Goal: Task Accomplishment & Management: Manage account settings

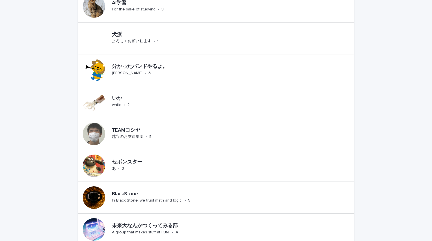
scroll to position [245, 0]
click at [181, 73] on div "分かったバンドやるよ。 [PERSON_NAME]LOVE • 3" at bounding box center [159, 70] width 99 height 17
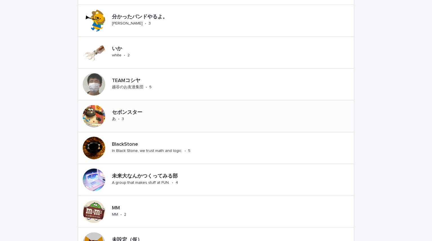
scroll to position [294, 0]
click at [164, 113] on div "セボンスター あ • 3" at bounding box center [216, 116] width 276 height 32
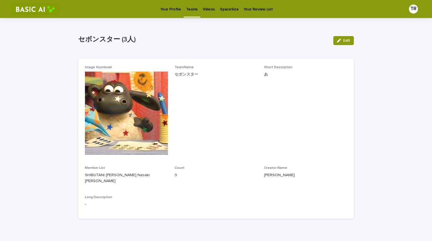
click at [141, 127] on img at bounding box center [126, 112] width 83 height 83
click at [343, 43] on button "Edit" at bounding box center [343, 40] width 21 height 9
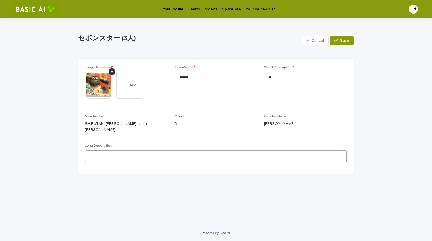
click at [194, 161] on textarea at bounding box center [216, 156] width 262 height 12
click at [311, 38] on button "Cancel" at bounding box center [315, 40] width 27 height 9
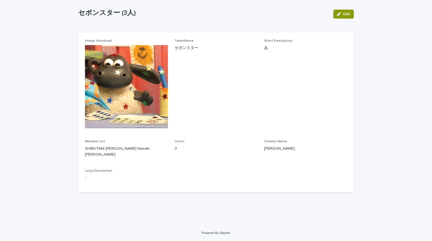
scroll to position [1, 0]
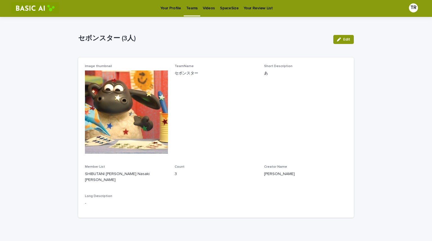
click at [148, 138] on img at bounding box center [126, 111] width 83 height 83
click at [190, 7] on p "Teams" at bounding box center [192, 5] width 12 height 12
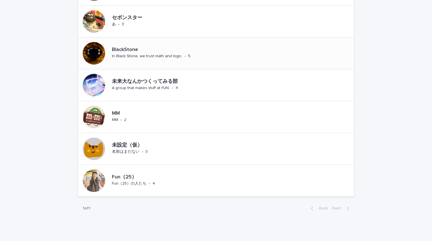
scroll to position [389, 0]
click at [104, 23] on div at bounding box center [94, 22] width 32 height 32
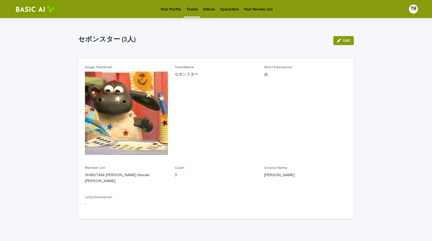
click at [104, 154] on img at bounding box center [126, 112] width 83 height 83
click at [109, 87] on img at bounding box center [126, 112] width 83 height 83
click at [99, 26] on div "セボンスター (3人) Edit セボンスター (3人) Edit Sorry, there was an error saving your record.…" at bounding box center [216, 120] width 276 height 205
click at [103, 34] on div "セボンスター (3人)" at bounding box center [203, 38] width 251 height 9
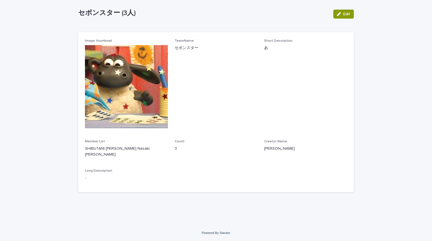
click at [197, 108] on span "TeamName セボンスター" at bounding box center [216, 86] width 83 height 94
click at [284, 149] on div "Creator Name [PERSON_NAME]" at bounding box center [305, 147] width 83 height 17
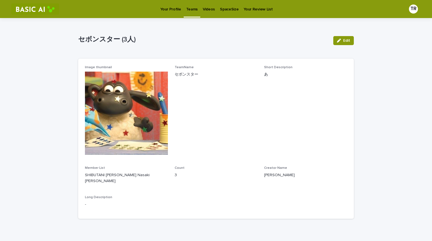
click at [346, 45] on div "Edit" at bounding box center [342, 40] width 23 height 23
click at [341, 39] on button "Edit" at bounding box center [343, 40] width 21 height 9
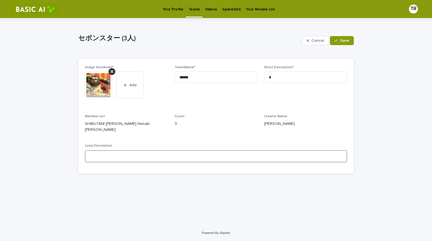
click at [123, 158] on textarea at bounding box center [216, 156] width 262 height 12
click at [99, 125] on p "SHIBUTANI [PERSON_NAME] Nasaki [PERSON_NAME]" at bounding box center [126, 127] width 83 height 12
click at [168, 119] on div "Image thumbnail * This file cannot be opened Download File Add TeamName * *****…" at bounding box center [216, 115] width 262 height 101
click at [346, 40] on span "Save" at bounding box center [344, 41] width 9 height 4
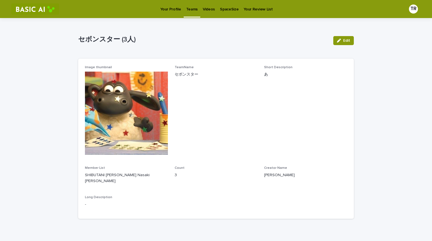
click at [175, 5] on p "Your Profile" at bounding box center [170, 6] width 21 height 12
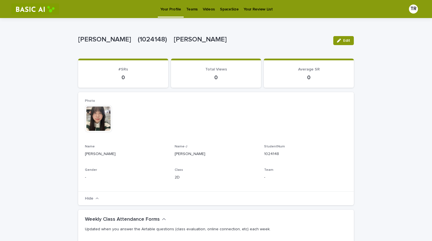
click at [196, 5] on div "Teams" at bounding box center [192, 6] width 17 height 12
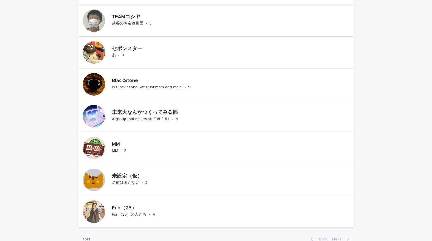
scroll to position [408, 0]
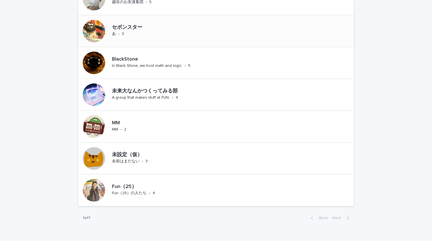
click at [112, 24] on div "セボンスター" at bounding box center [133, 26] width 42 height 7
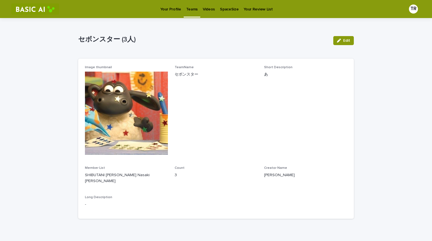
click at [157, 73] on img at bounding box center [126, 112] width 83 height 83
click at [108, 56] on div "Loading... Saving… Loading... Saving… Image thumbnail TeamName セボンスター Short Des…" at bounding box center [216, 138] width 276 height 170
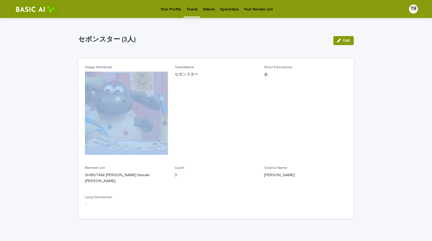
click at [108, 56] on div "Loading... Saving… Loading... Saving… Image thumbnail TeamName セボンスター Short Des…" at bounding box center [216, 138] width 276 height 170
